Goal: Transaction & Acquisition: Purchase product/service

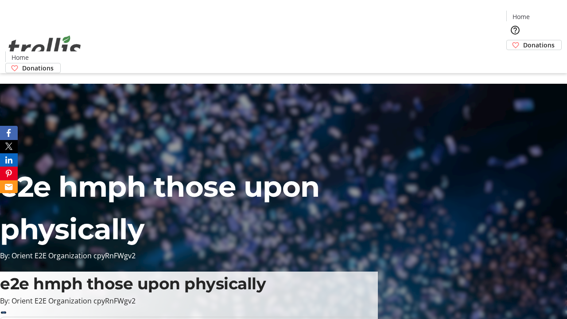
click at [523, 40] on span "Donations" at bounding box center [538, 44] width 31 height 9
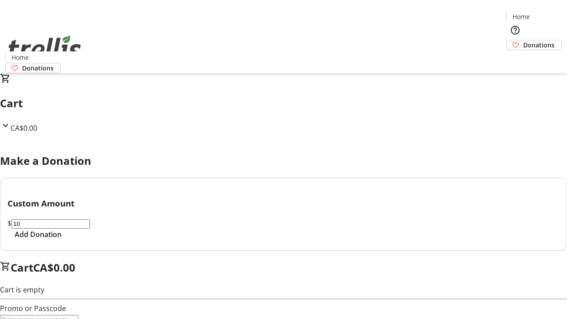
click at [62, 239] on span "Add Donation" at bounding box center [38, 234] width 47 height 11
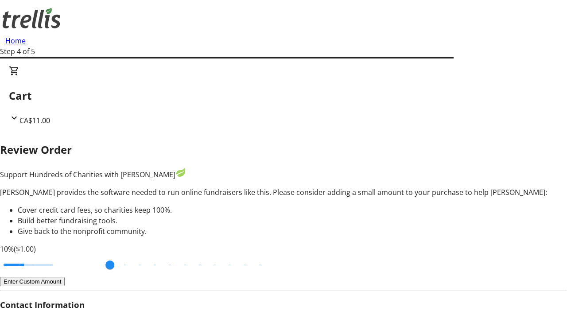
type input "20"
click at [62, 255] on input "Cover fees percentage" at bounding box center [28, 264] width 68 height 19
